Goal: Understand process/instructions: Learn how to perform a task or action

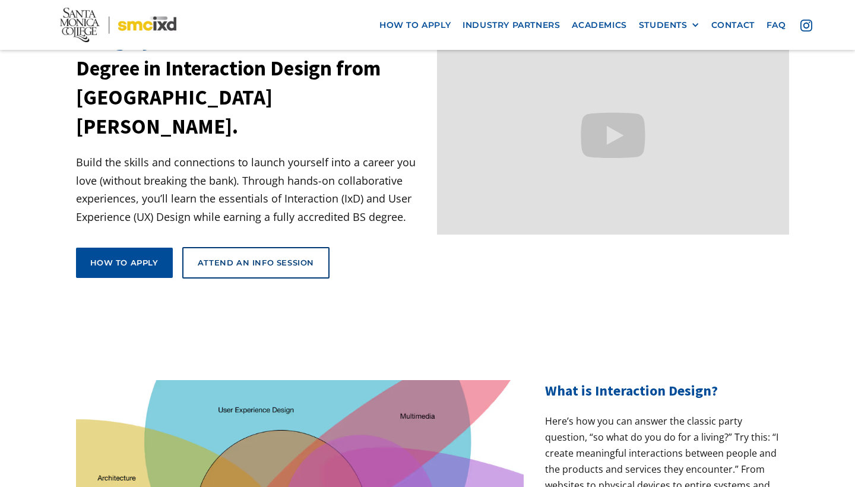
scroll to position [31, 0]
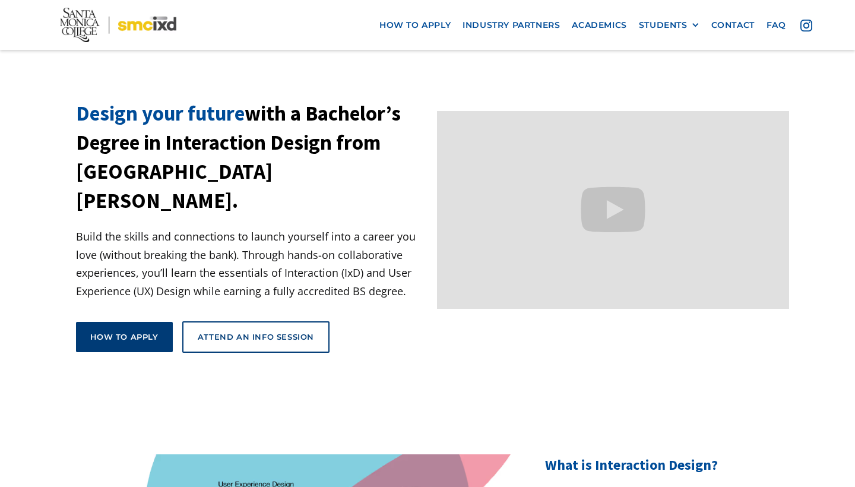
click at [129, 331] on div "How to apply" at bounding box center [124, 336] width 68 height 11
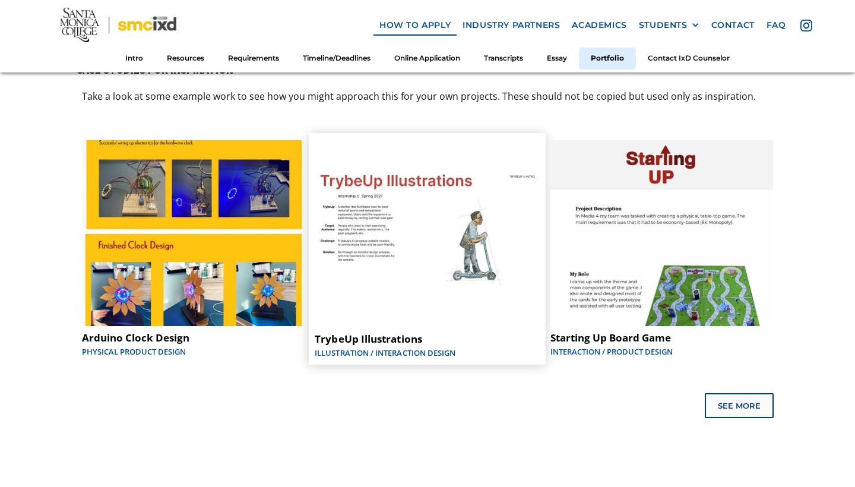
scroll to position [6037, 0]
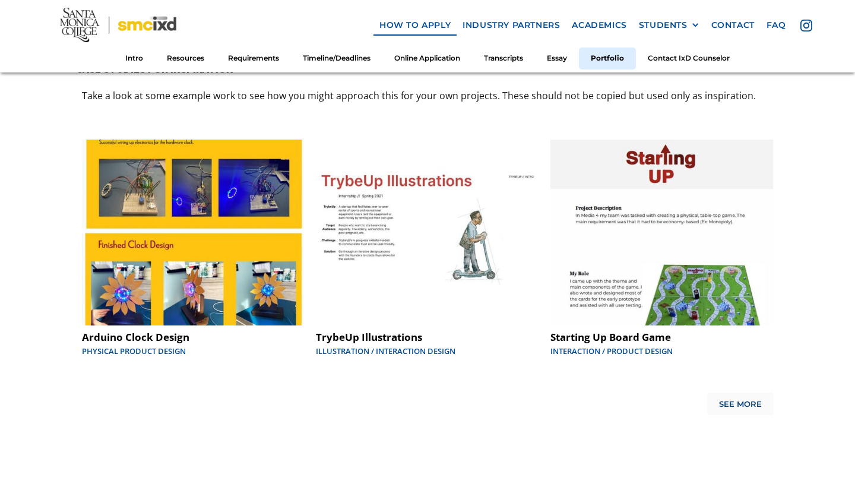
click at [738, 400] on div "See More" at bounding box center [740, 405] width 43 height 10
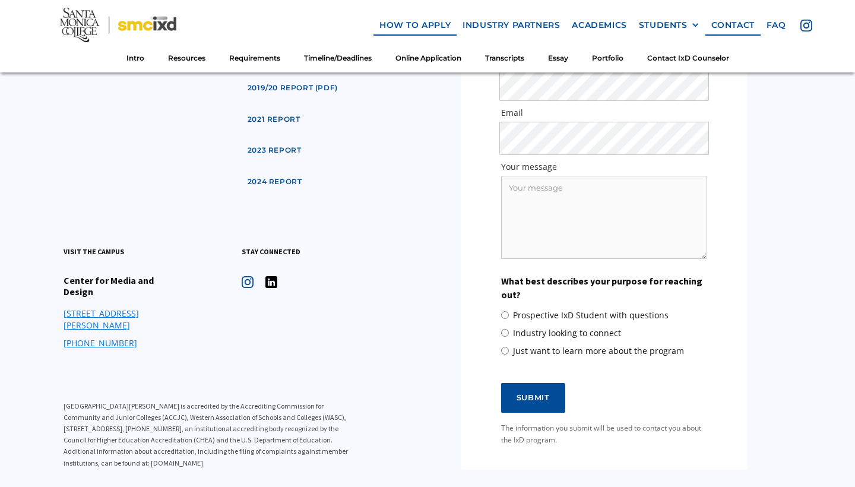
scroll to position [7218, 0]
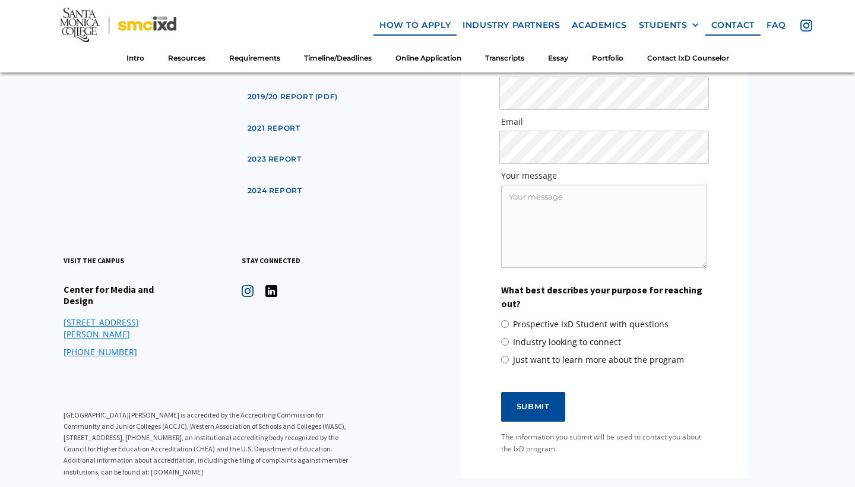
click at [292, 77] on link "curriculum" at bounding box center [275, 66] width 66 height 22
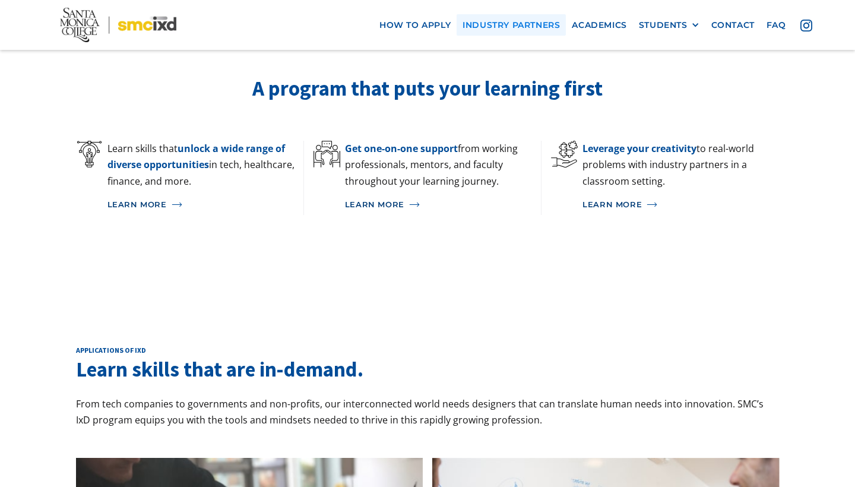
scroll to position [796, 0]
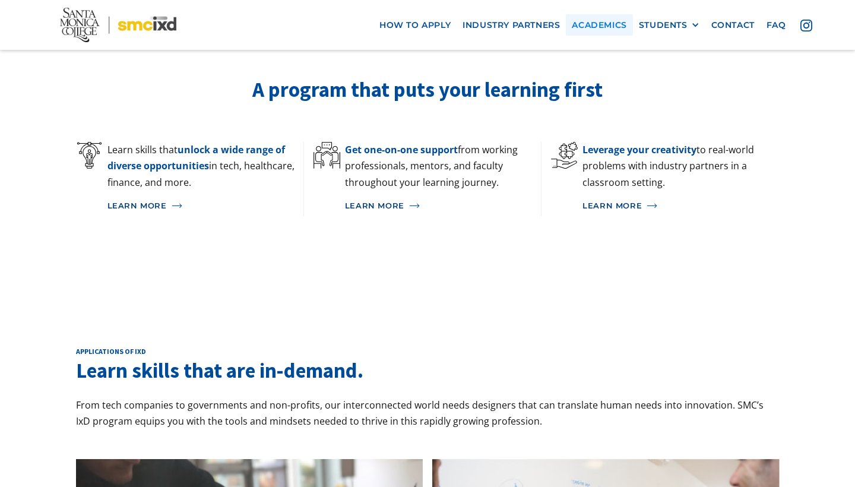
click at [604, 25] on link "Academics" at bounding box center [599, 25] width 67 height 22
